Goal: Check status: Check status

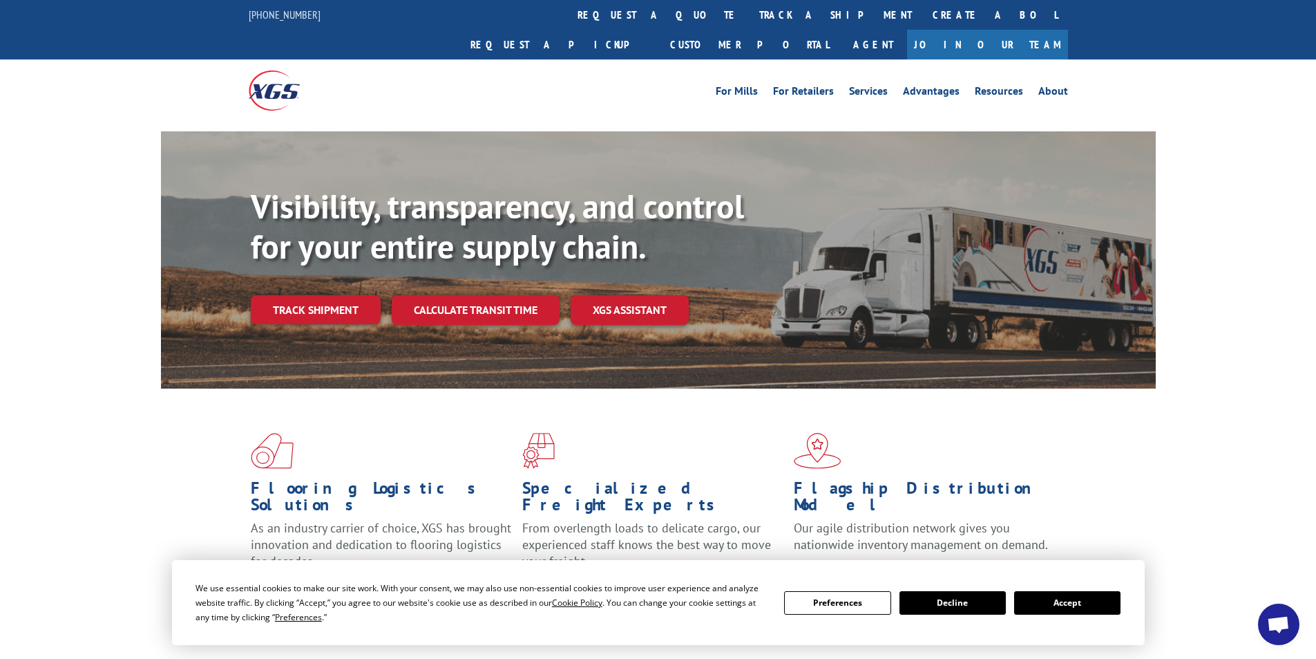
click at [749, 15] on link "track a shipment" at bounding box center [835, 15] width 173 height 30
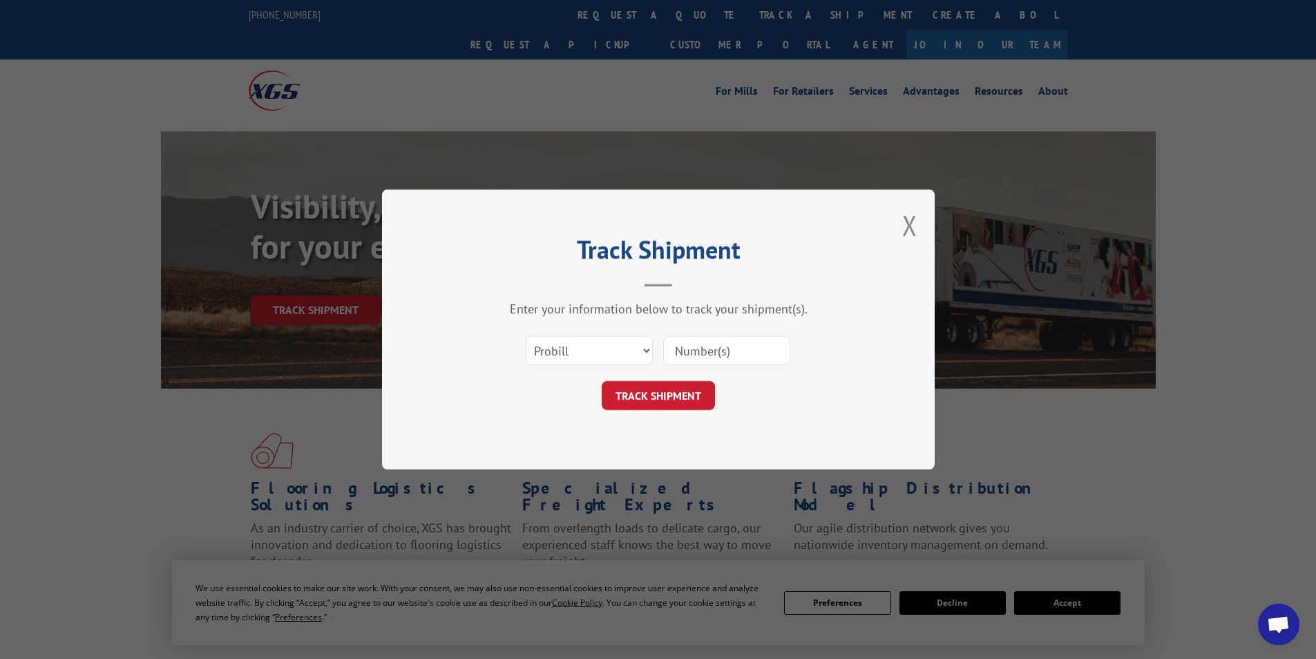
click at [699, 345] on input at bounding box center [726, 350] width 127 height 29
paste input "16935172"
type input "16935172"
click at [645, 391] on button "TRACK SHIPMENT" at bounding box center [658, 395] width 113 height 29
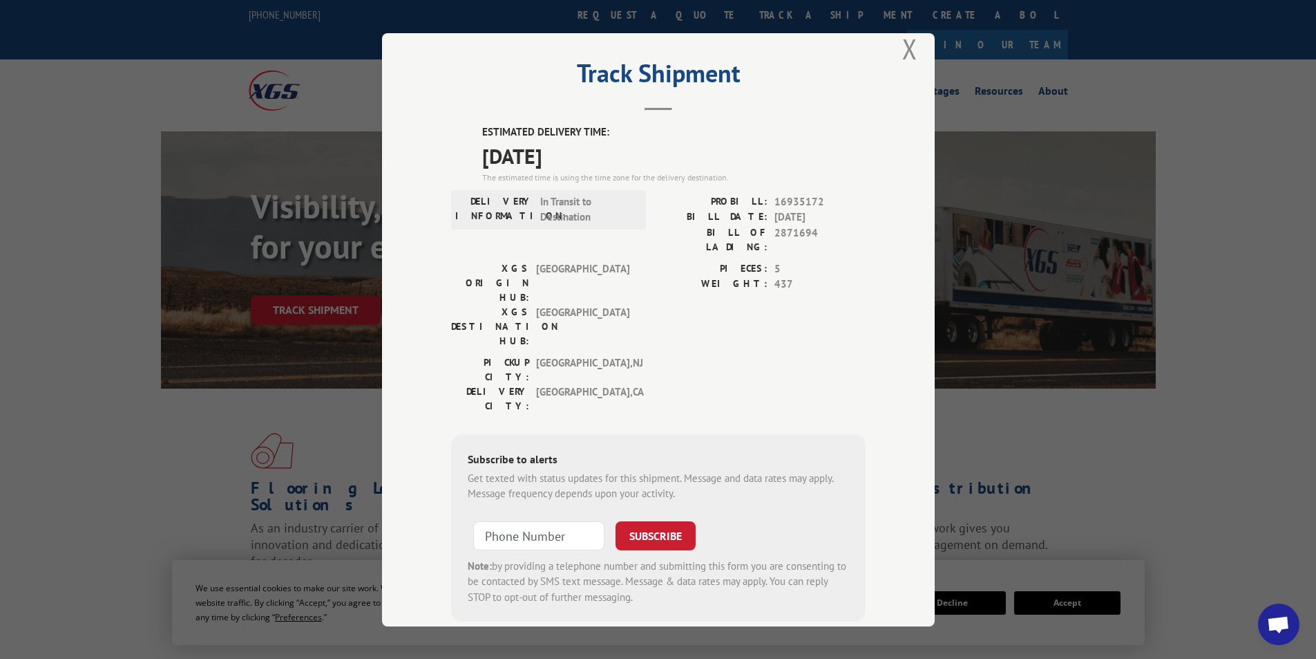
scroll to position [29, 0]
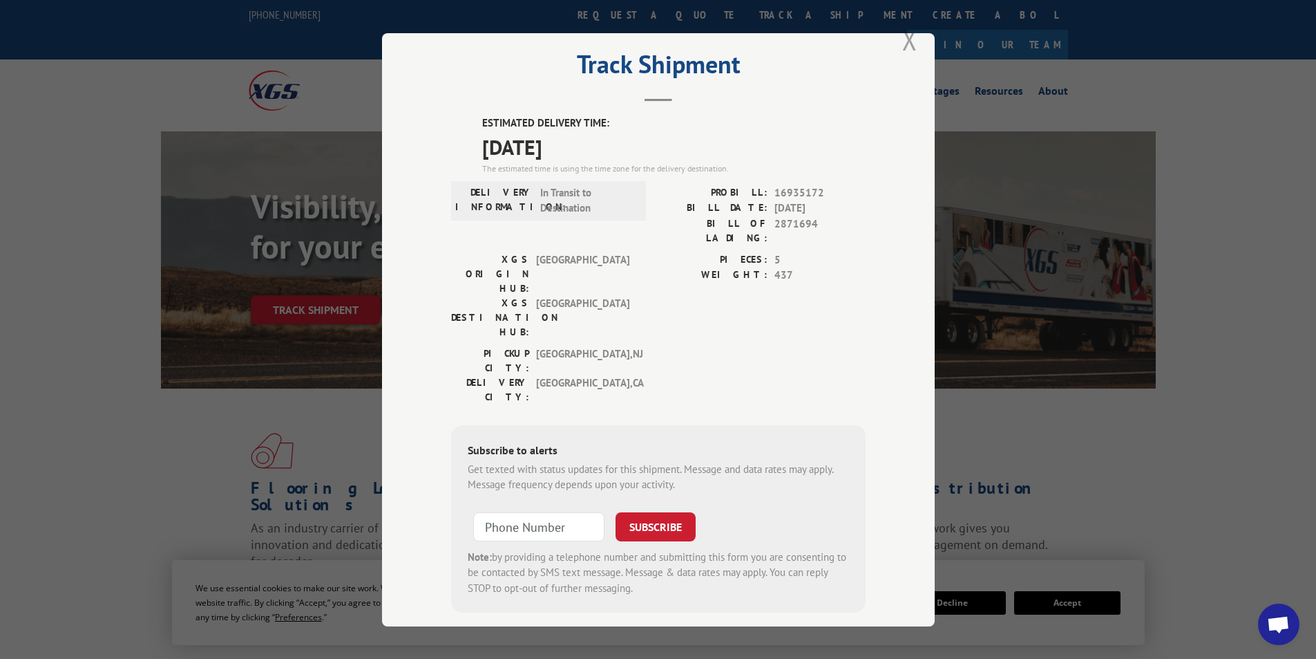
click at [902, 44] on button "Close modal" at bounding box center [909, 39] width 15 height 37
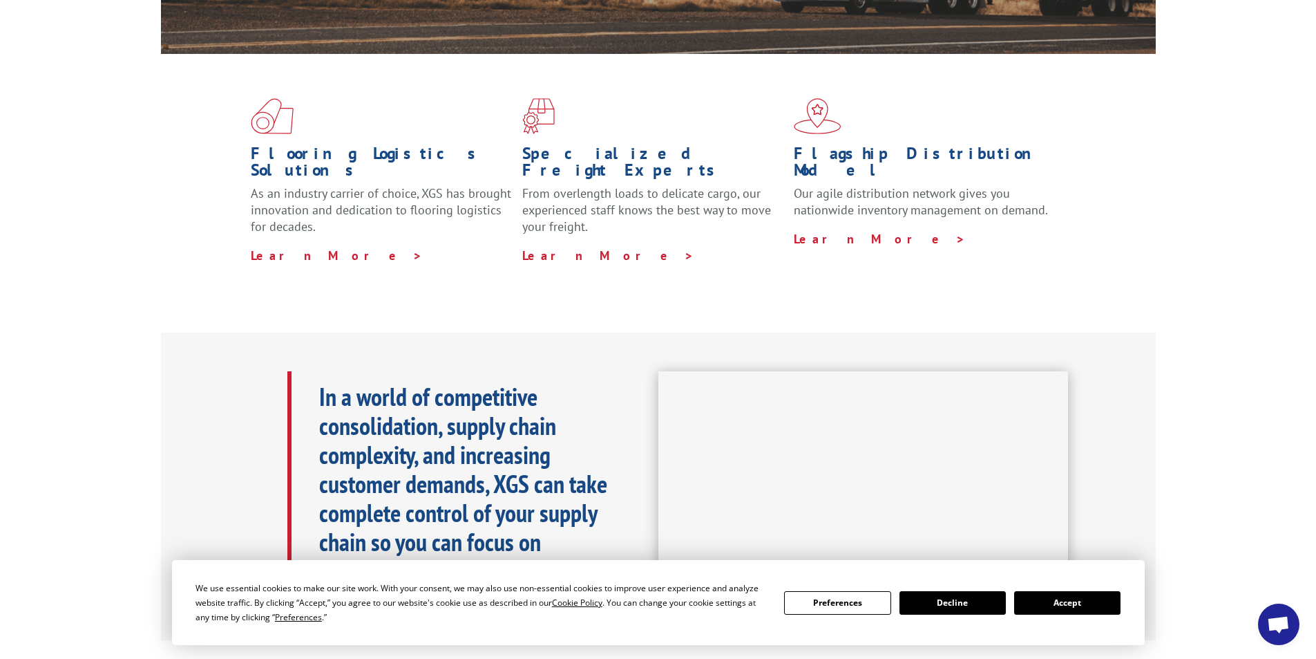
scroll to position [0, 0]
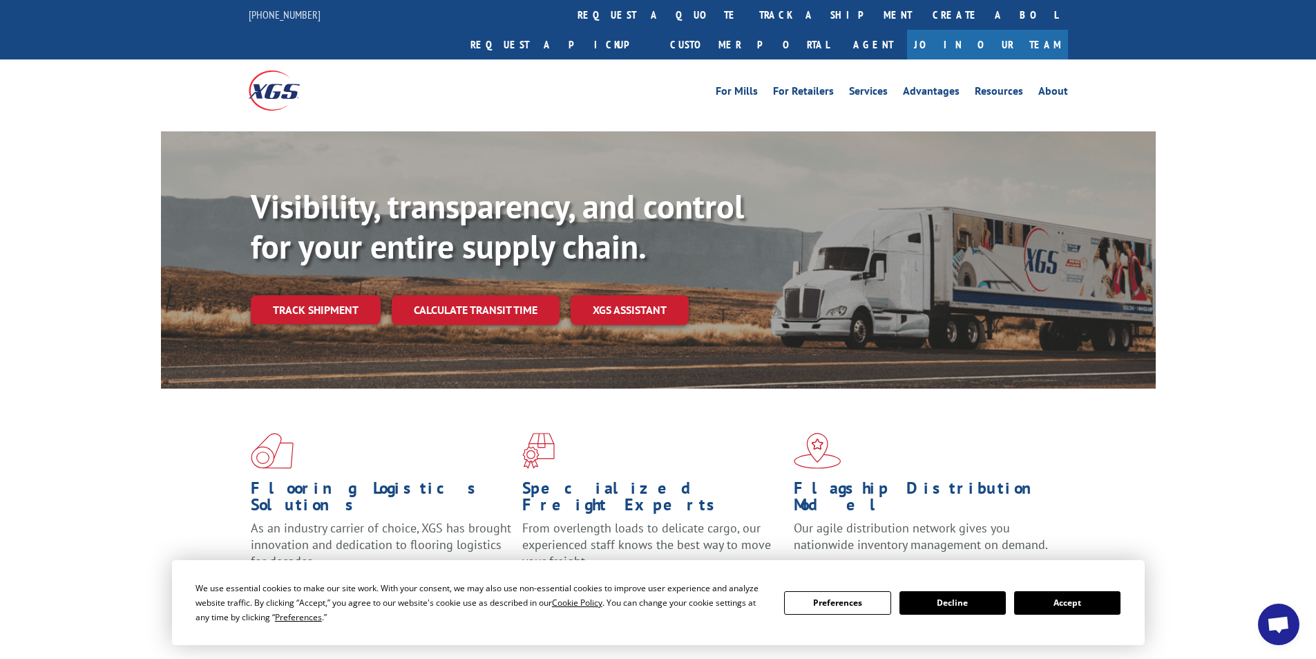
click at [1240, 311] on div "Visibility, transparency, and control for your entire supply chain. Track shipm…" at bounding box center [658, 273] width 1316 height 284
click at [1241, 308] on div "Visibility, transparency, and control for your entire supply chain. Track shipm…" at bounding box center [658, 273] width 1316 height 284
click at [1276, 217] on div "Visibility, transparency, and control for your entire supply chain. Track shipm…" at bounding box center [658, 273] width 1316 height 284
